Goal: Information Seeking & Learning: Find contact information

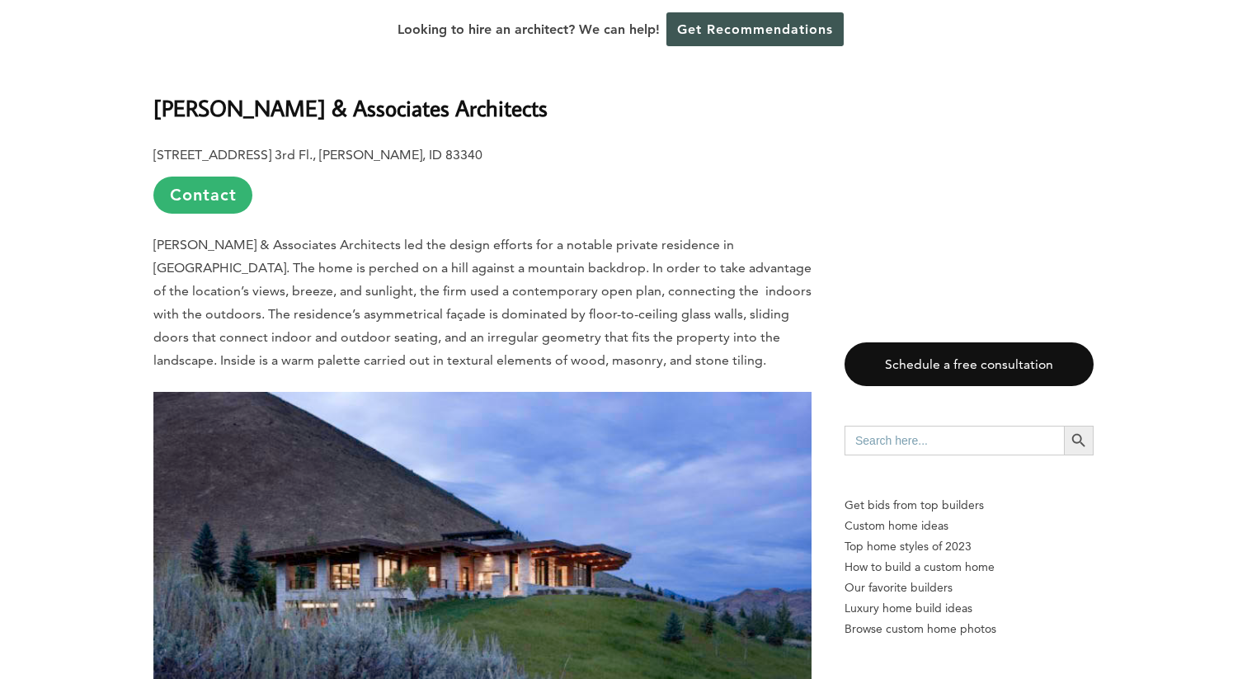
scroll to position [1129, 0]
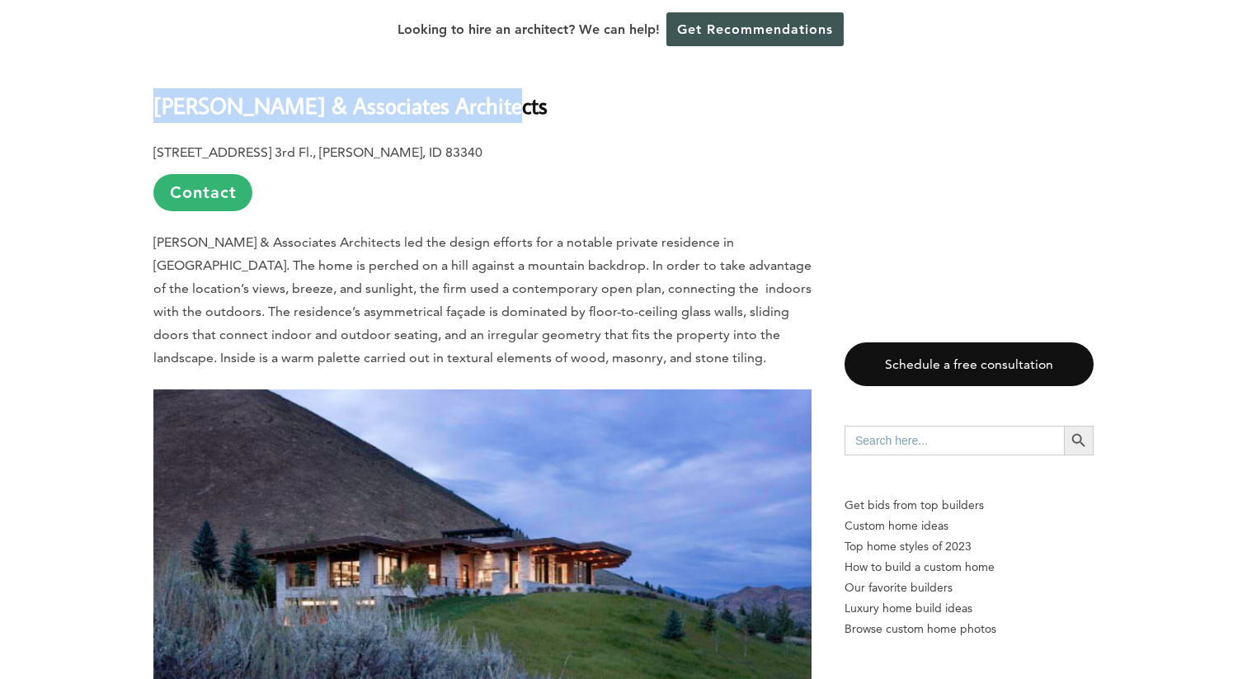
drag, startPoint x: 520, startPoint y: 114, endPoint x: 155, endPoint y: 115, distance: 364.6
click at [156, 115] on h2 "[PERSON_NAME] & Associates Architects" at bounding box center [482, 94] width 658 height 57
copy b "[PERSON_NAME] & Associates Architects"
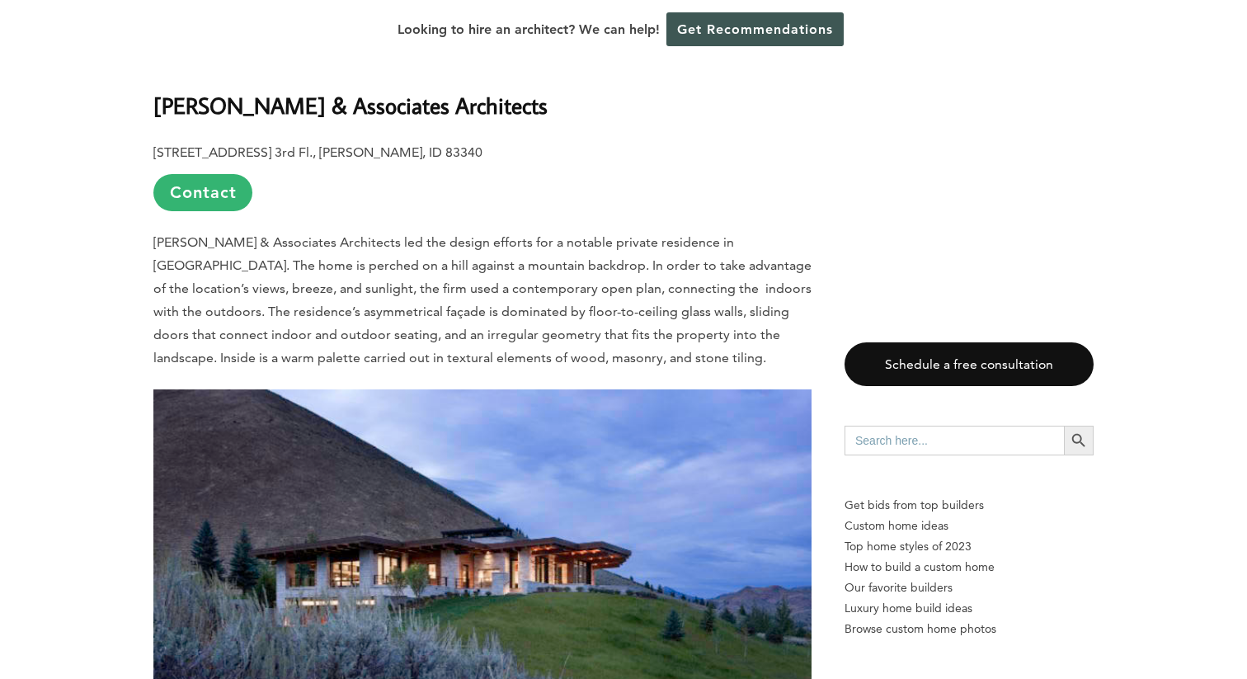
click at [689, 204] on p "[STREET_ADDRESS] 3rd Fl., [PERSON_NAME], ID 83340 Contact" at bounding box center [482, 176] width 658 height 70
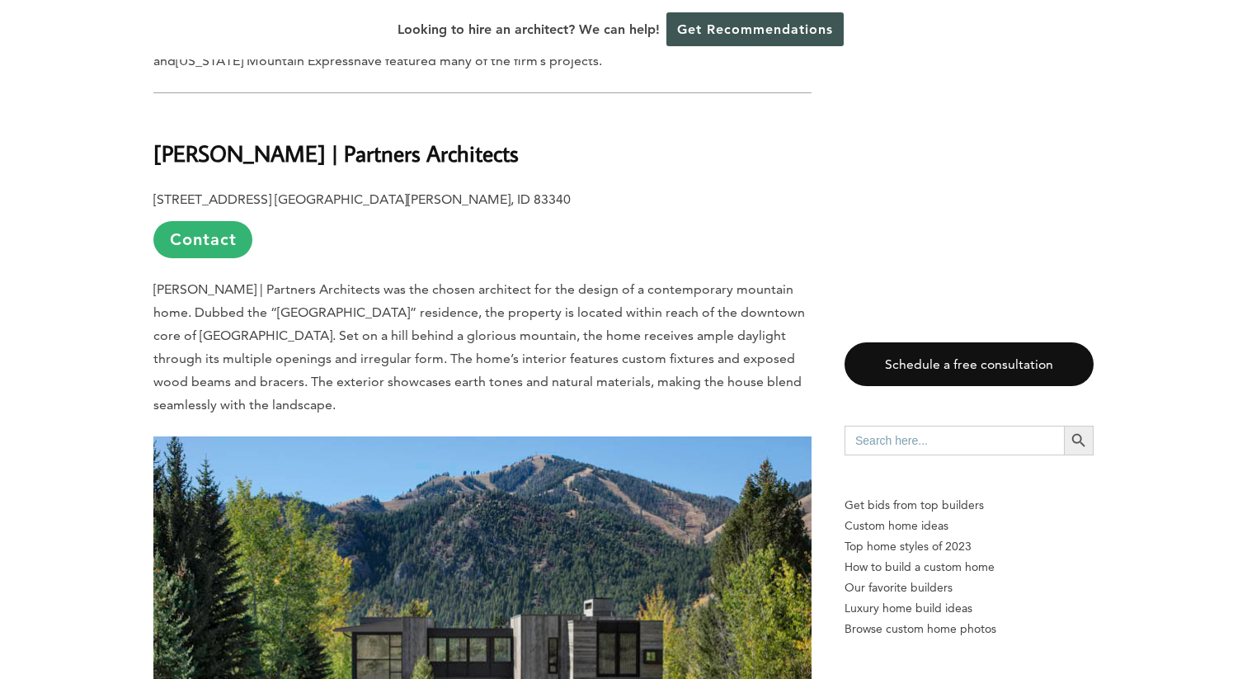
scroll to position [2020, 0]
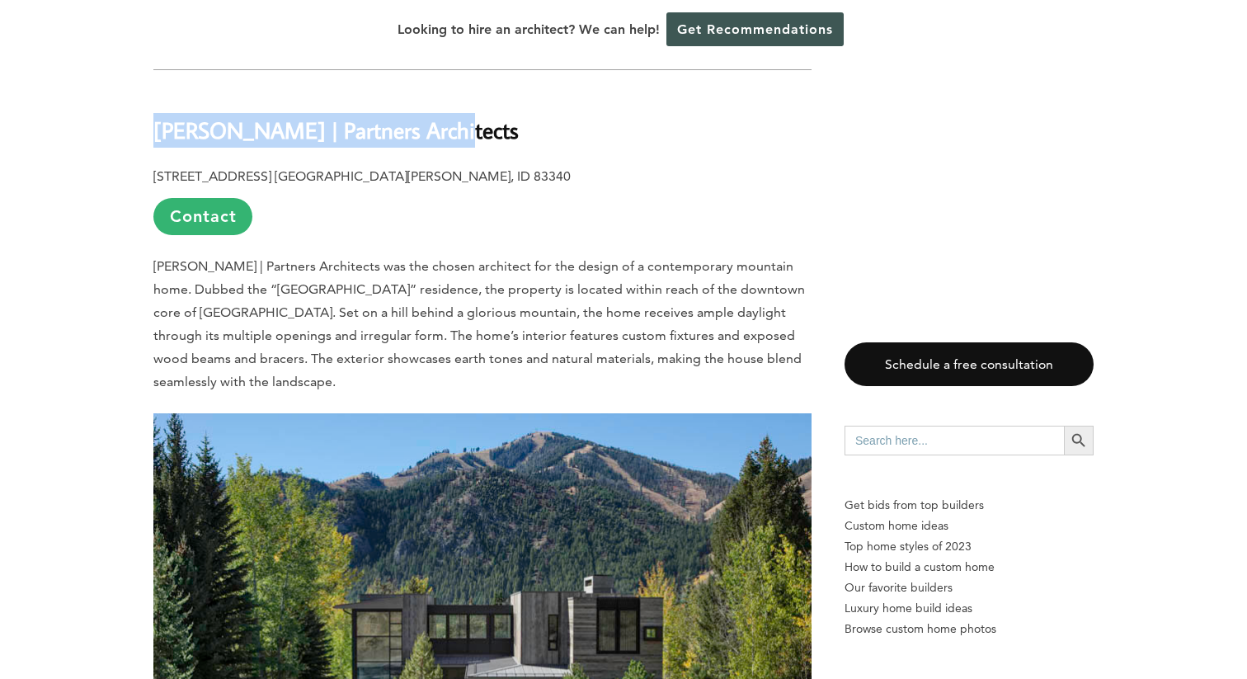
drag, startPoint x: 470, startPoint y: 138, endPoint x: 156, endPoint y: 144, distance: 314.4
click at [156, 144] on h2 "[PERSON_NAME] | Partners Architects" at bounding box center [482, 118] width 658 height 57
click at [730, 144] on h2 "[PERSON_NAME] | Partners Architects" at bounding box center [482, 118] width 658 height 57
drag, startPoint x: 488, startPoint y: 134, endPoint x: 160, endPoint y: 138, distance: 327.5
click at [160, 138] on h2 "[PERSON_NAME] | Partners Architects" at bounding box center [482, 118] width 658 height 57
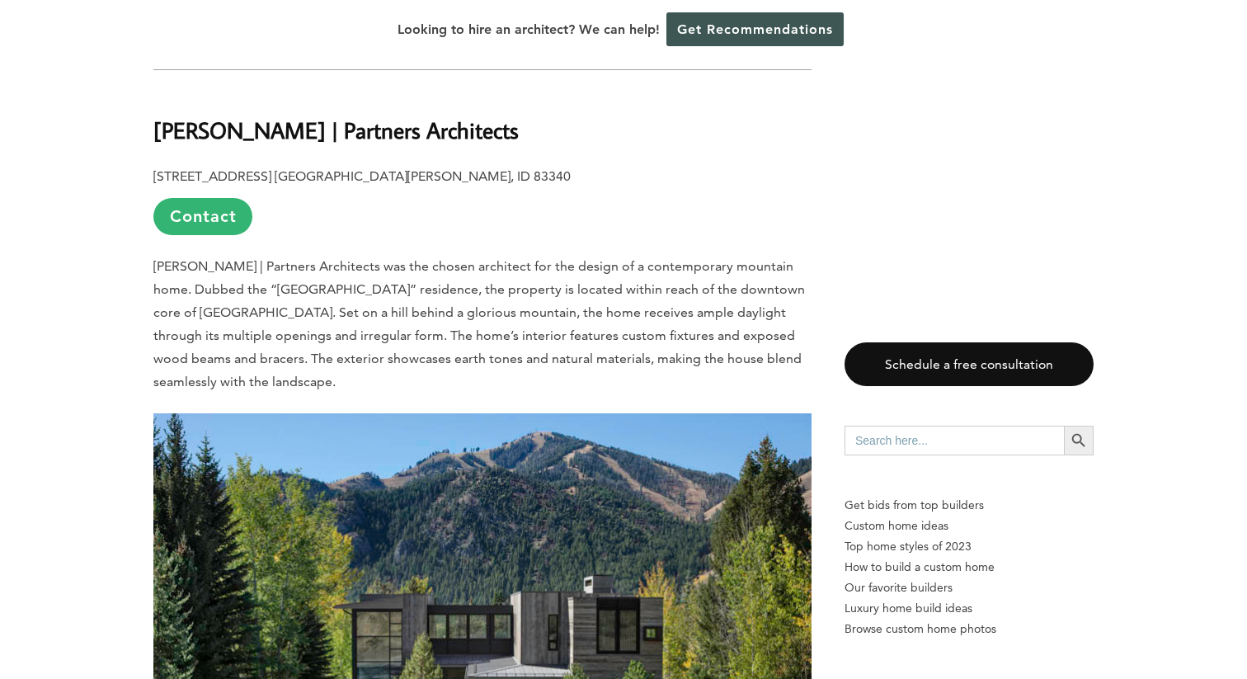
click at [747, 298] on p "[PERSON_NAME] | Partners Architects was the chosen architect for the design of …" at bounding box center [482, 324] width 658 height 139
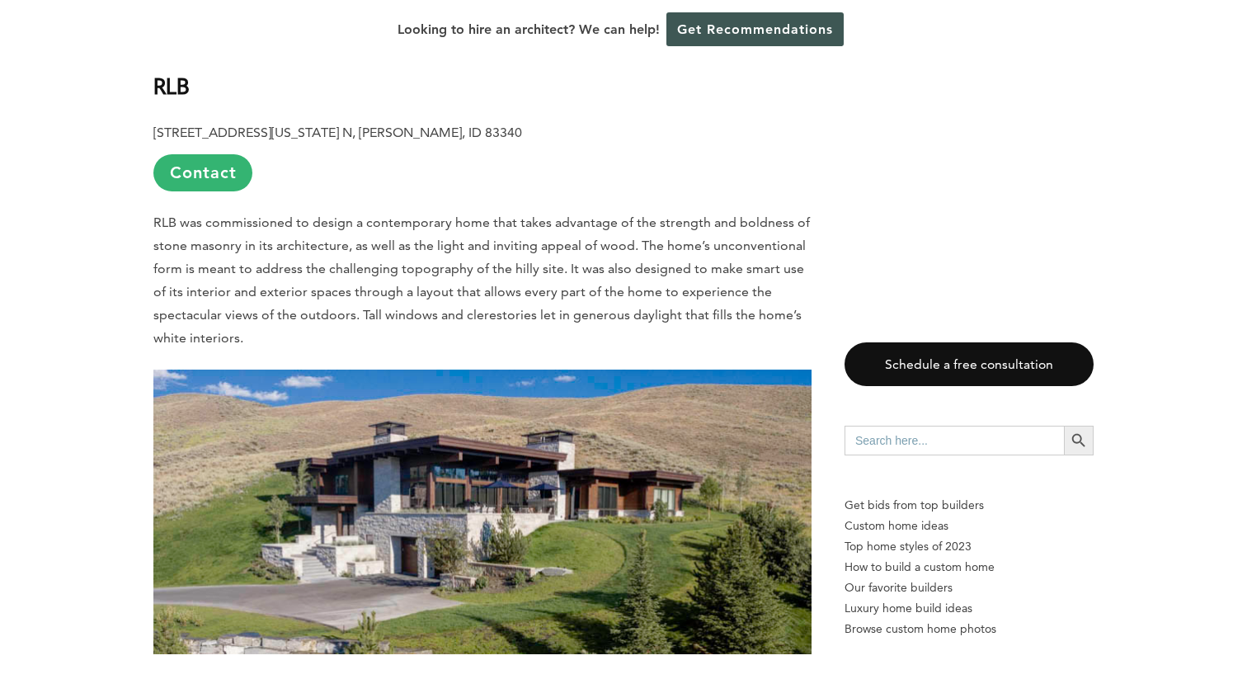
scroll to position [2897, 0]
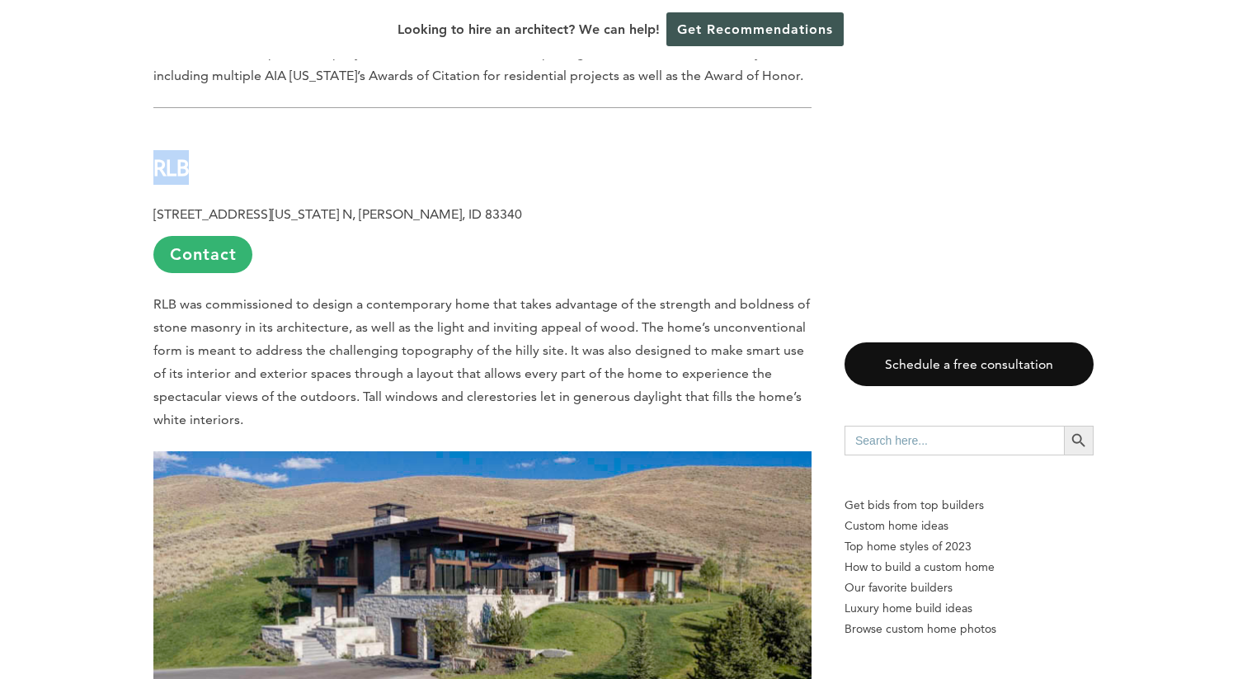
drag, startPoint x: 199, startPoint y: 145, endPoint x: 151, endPoint y: 145, distance: 47.8
copy b "RLB"
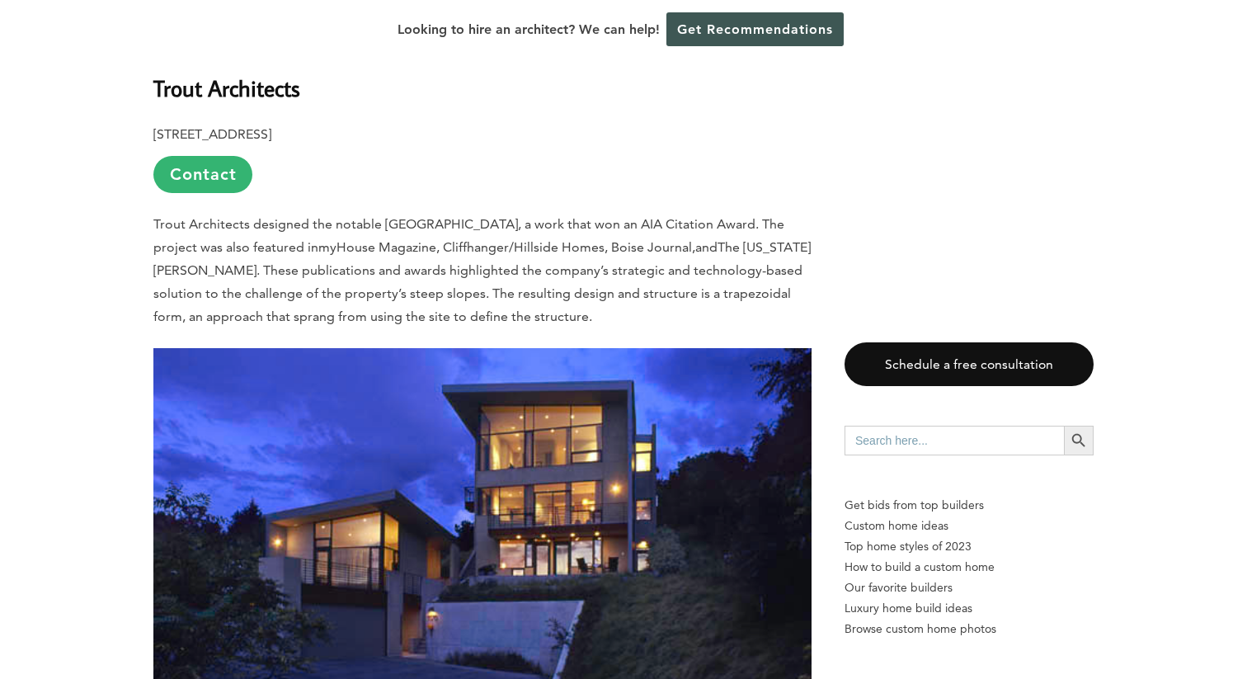
scroll to position [3740, 0]
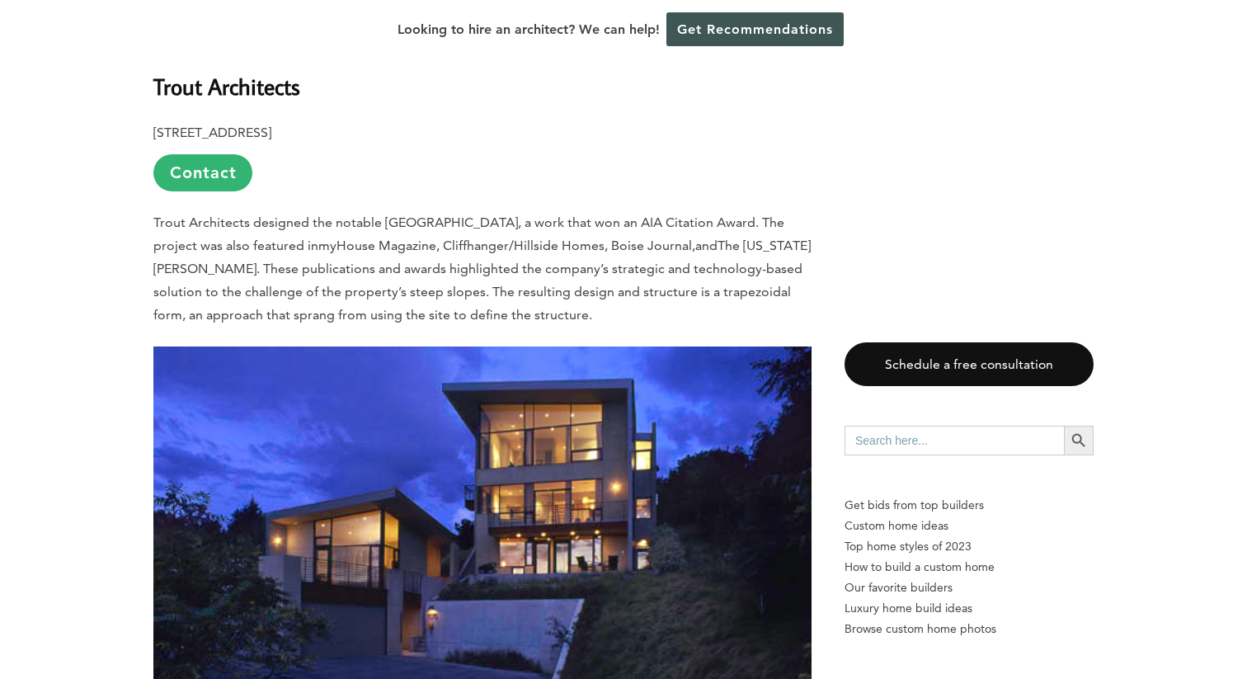
click at [323, 66] on h2 "Trout Architects" at bounding box center [482, 74] width 658 height 57
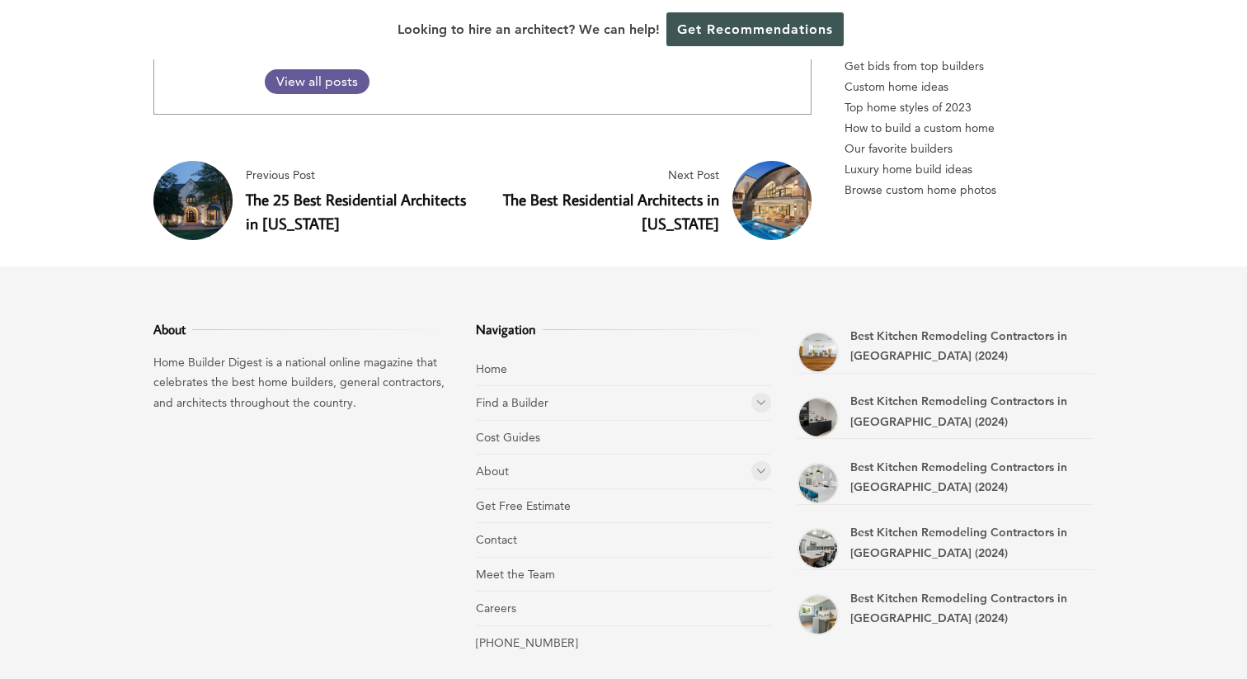
scroll to position [14452, 0]
